Goal: Navigation & Orientation: Find specific page/section

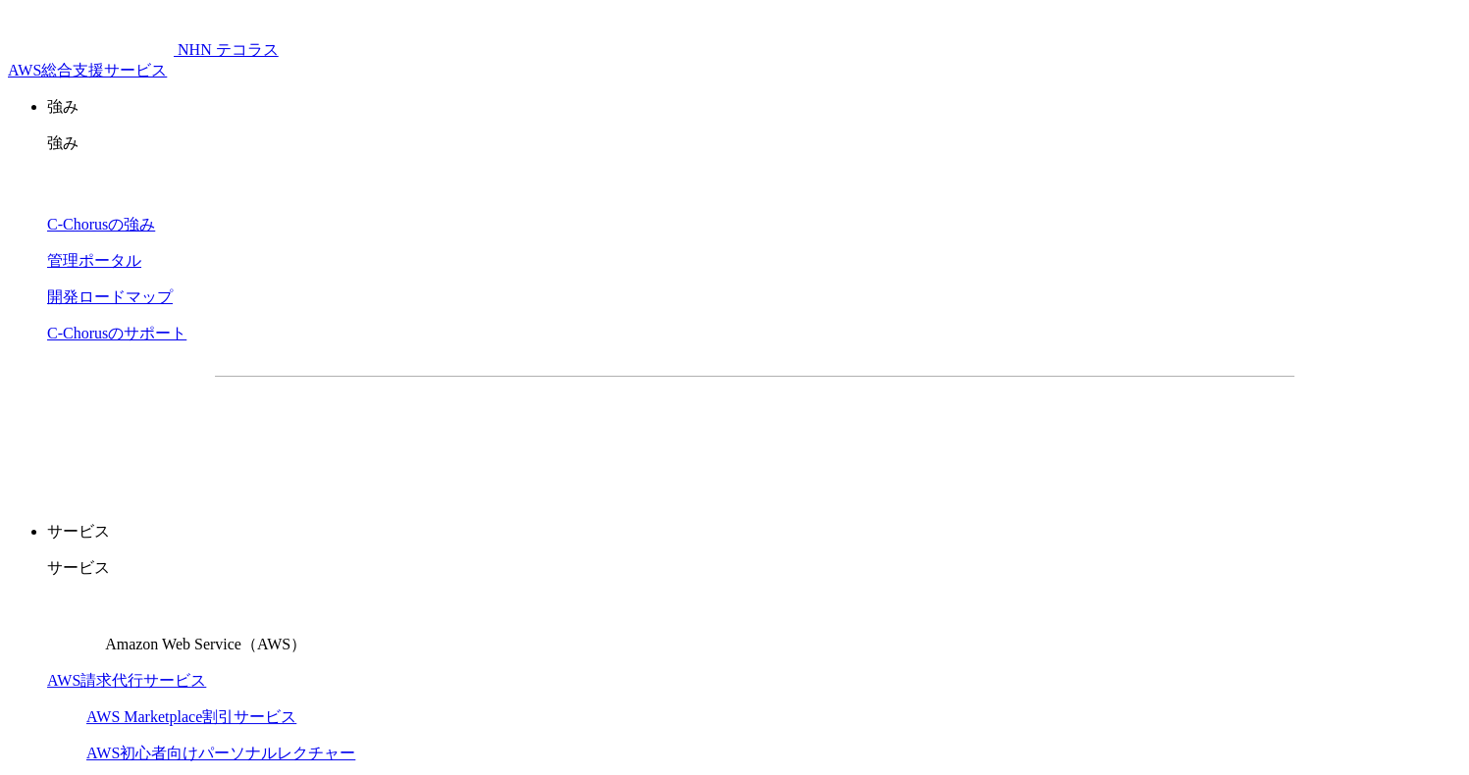
drag, startPoint x: 71, startPoint y: 125, endPoint x: 349, endPoint y: 17, distance: 298.9
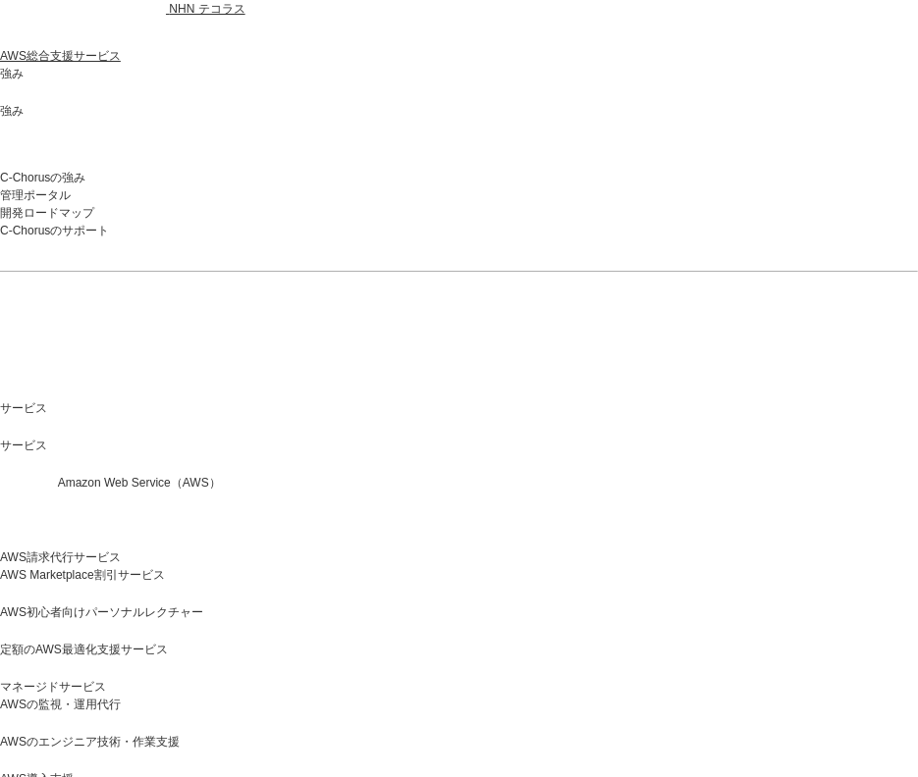
click at [84, 34] on img at bounding box center [83, 39] width 109 height 31
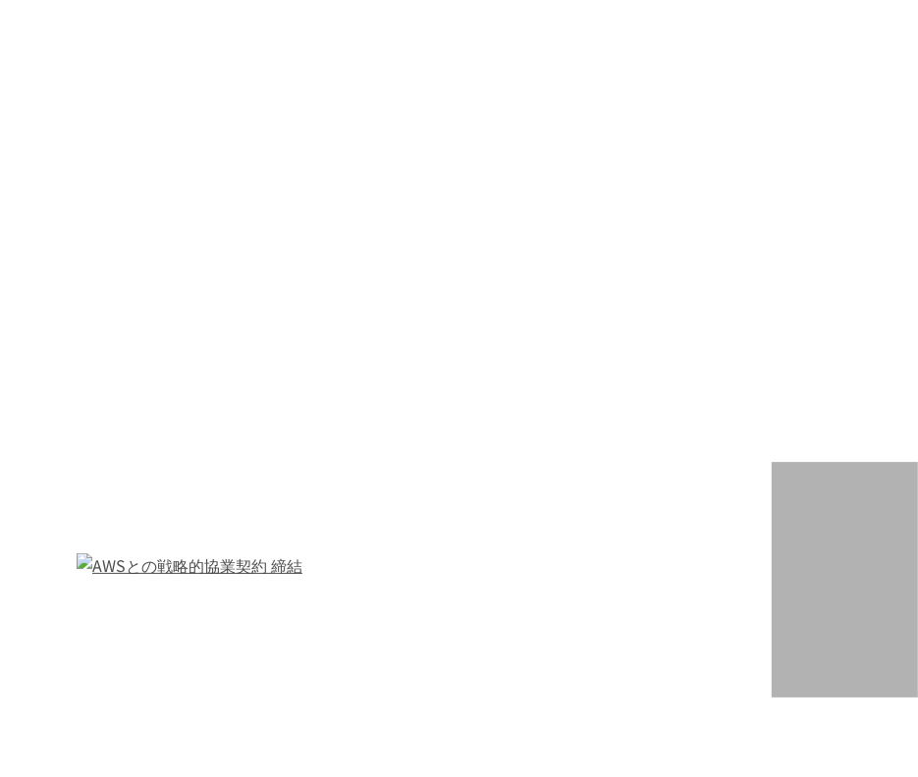
click at [81, 40] on img at bounding box center [82, 39] width 107 height 47
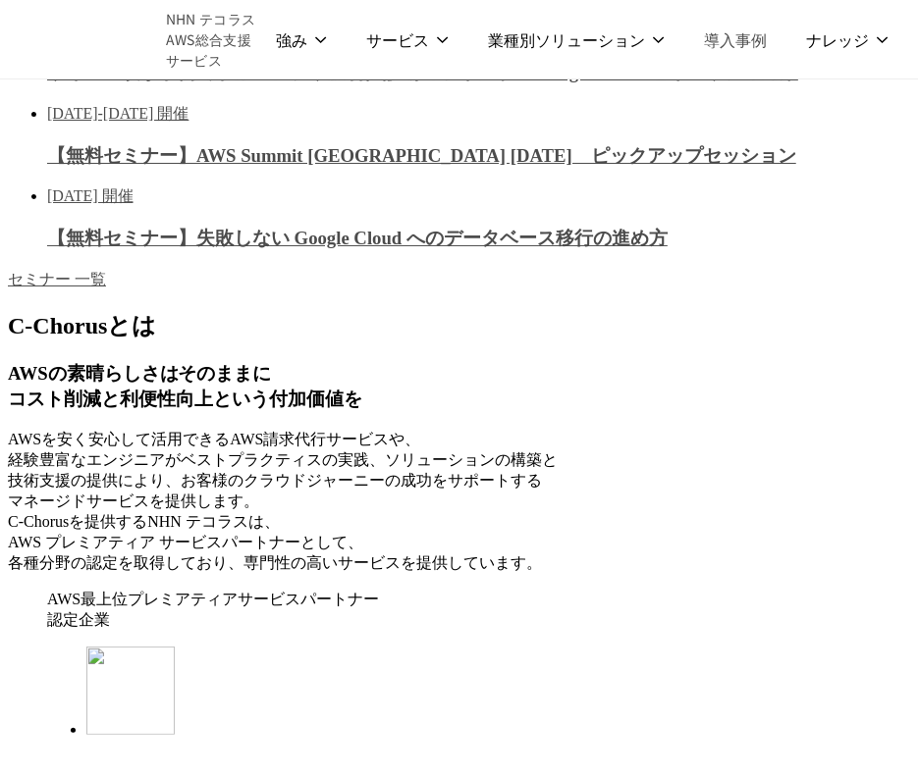
scroll to position [1080, 0]
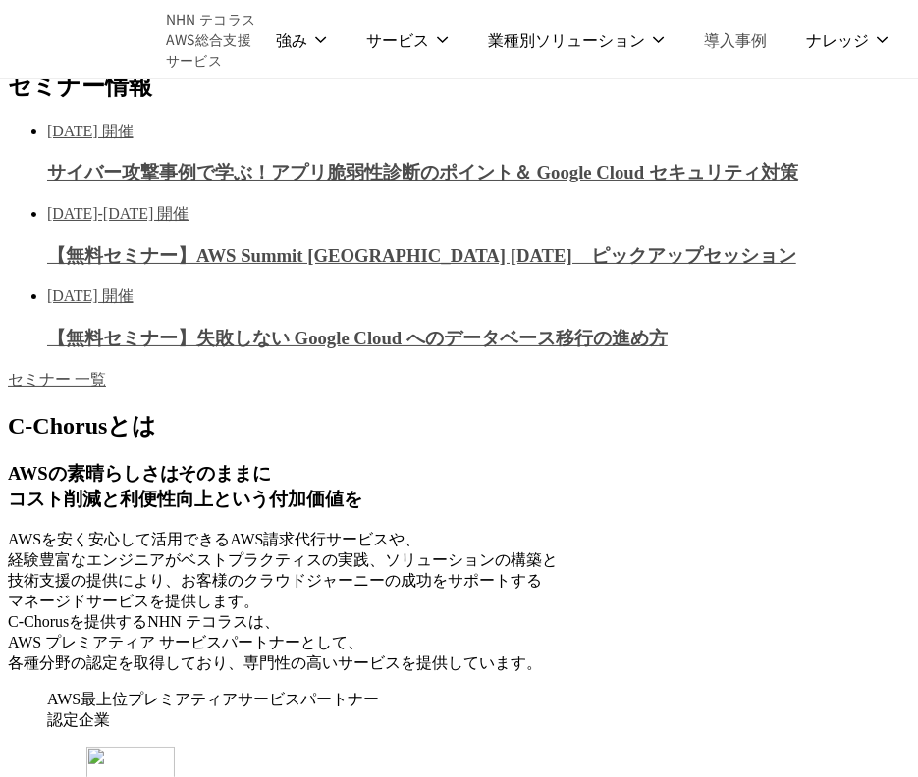
click at [796, 39] on p "ナレッジ" at bounding box center [771, 39] width 71 height 20
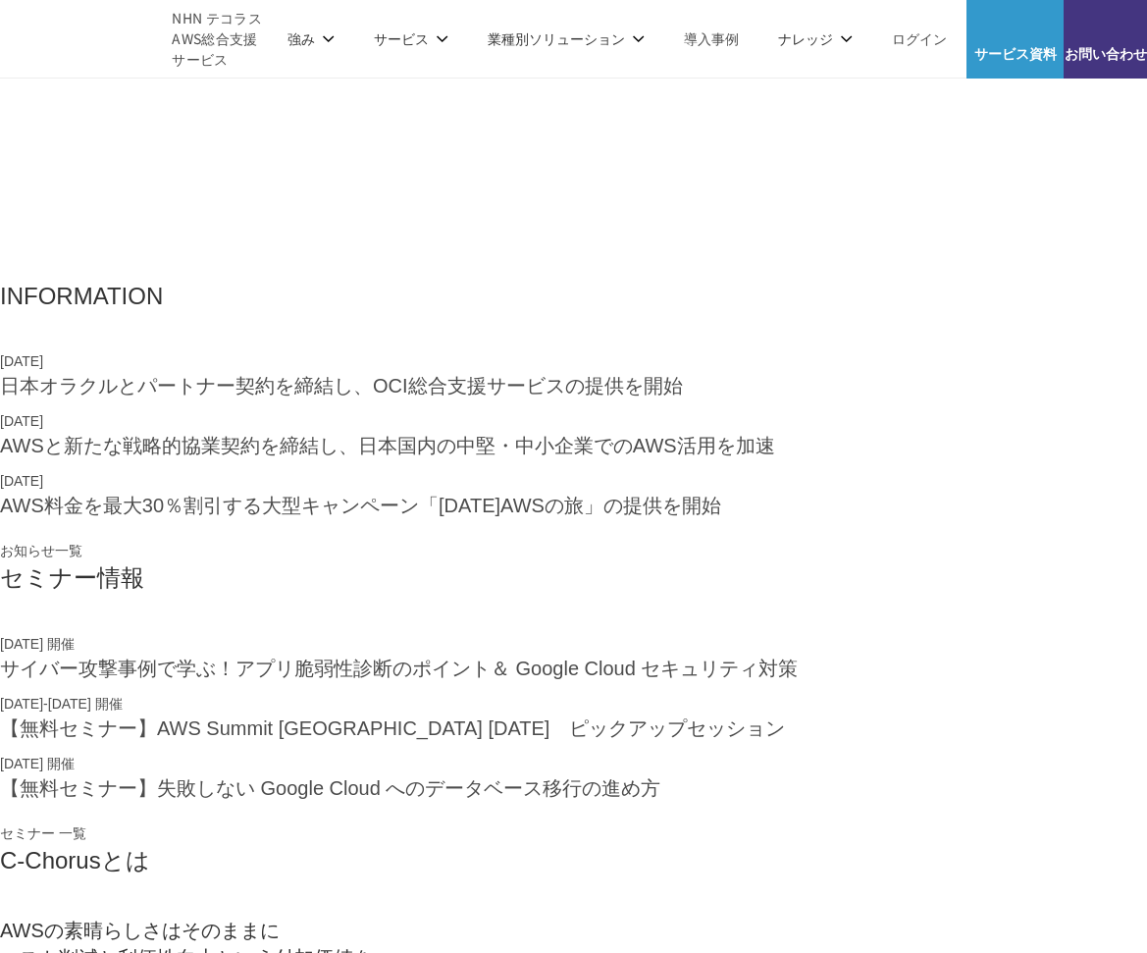
scroll to position [0, 0]
